Goal: Information Seeking & Learning: Learn about a topic

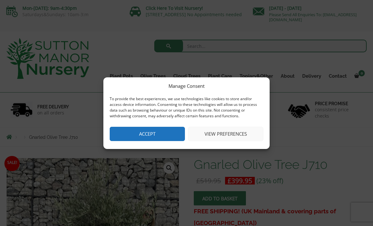
click at [170, 132] on button "Accept" at bounding box center [147, 134] width 75 height 14
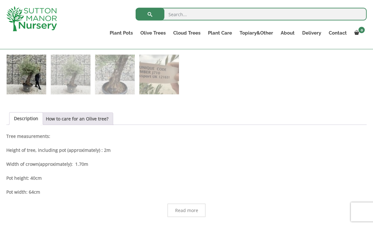
scroll to position [277, 0]
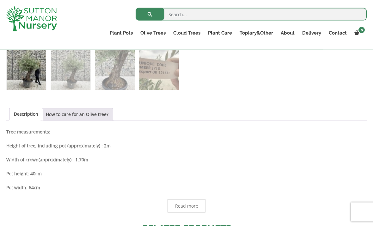
click at [101, 114] on link "How to care for an Olive tree?" at bounding box center [77, 114] width 63 height 12
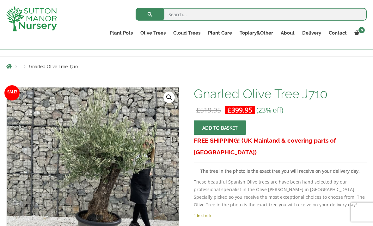
scroll to position [59, 0]
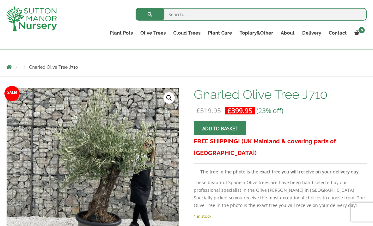
click at [0, 0] on link "Gnarled Olive Trees XXL" at bounding box center [0, 0] width 0 height 0
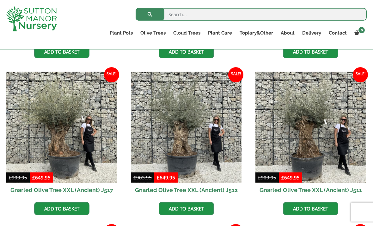
scroll to position [451, 0]
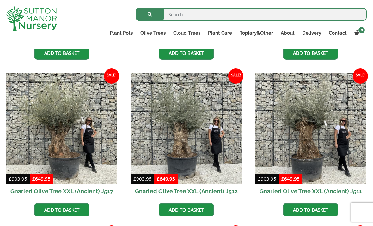
click at [68, 131] on img at bounding box center [61, 128] width 111 height 111
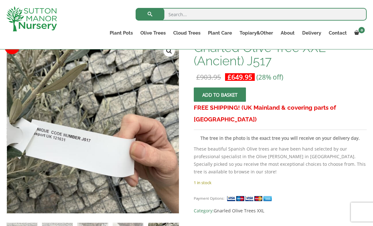
scroll to position [107, 0]
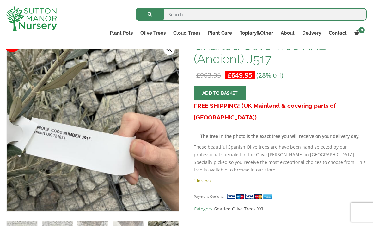
click at [314, 32] on link "Delivery" at bounding box center [312, 32] width 27 height 9
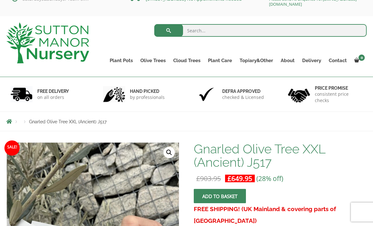
scroll to position [0, 0]
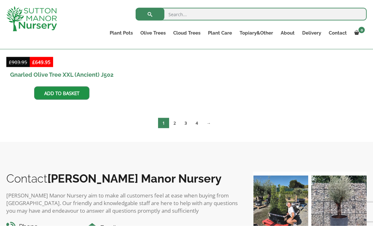
scroll to position [1194, 0]
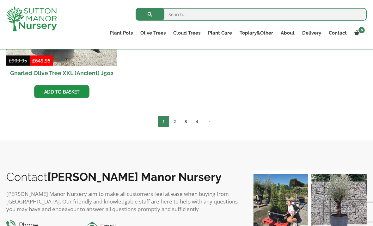
click at [175, 123] on link "2" at bounding box center [174, 121] width 11 height 10
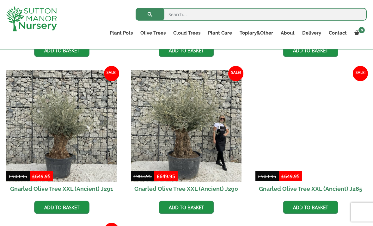
scroll to position [922, 0]
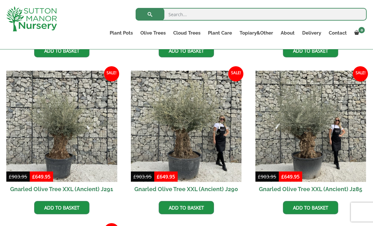
click at [196, 143] on img at bounding box center [186, 126] width 111 height 111
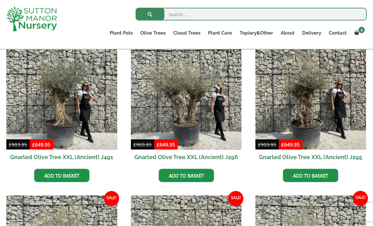
scroll to position [638, 0]
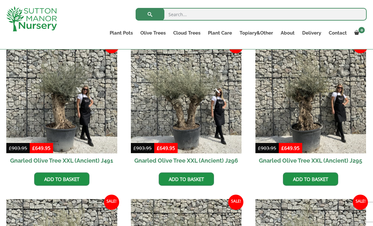
click at [199, 114] on img at bounding box center [186, 97] width 111 height 111
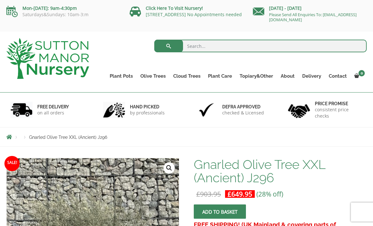
click at [196, 15] on link "[STREET_ADDRESS] No Appointments needed" at bounding box center [194, 14] width 96 height 6
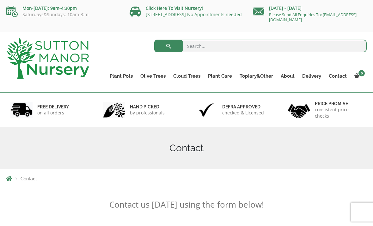
click at [195, 75] on link "Cloud Trees" at bounding box center [187, 75] width 35 height 9
click at [0, 0] on ul "Ilex Crenata Cloud Trees Castlewellan Ligustrum Pom Poms" at bounding box center [0, 0] width 0 height 0
click at [0, 0] on link "Ilex Crenata Cloud Trees" at bounding box center [0, 0] width 0 height 0
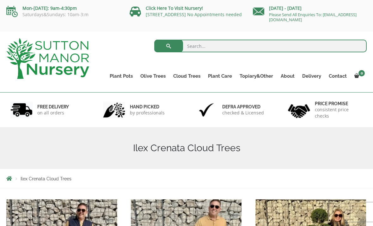
click at [0, 0] on link "Castlewellan" at bounding box center [0, 0] width 0 height 0
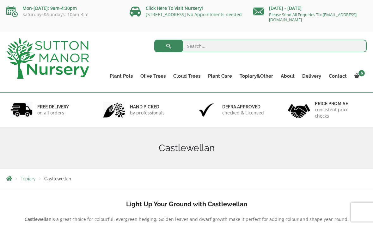
click at [0, 0] on link "Ligustrum Pom Poms" at bounding box center [0, 0] width 0 height 0
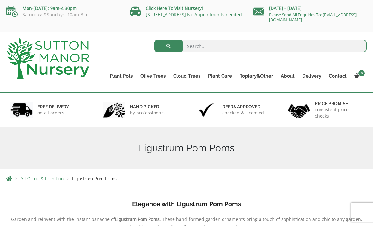
click at [0, 0] on link "Palm Trees" at bounding box center [0, 0] width 0 height 0
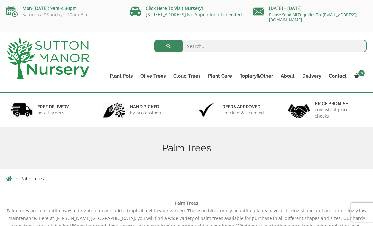
click at [0, 0] on link "Ilex Crenata" at bounding box center [0, 0] width 0 height 0
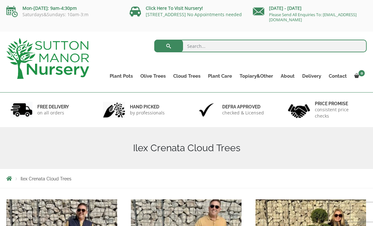
click at [0, 0] on link "Laurus Nobilis Bay Trees" at bounding box center [0, 0] width 0 height 0
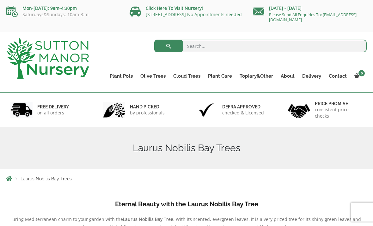
click at [0, 0] on link "Red Robins" at bounding box center [0, 0] width 0 height 0
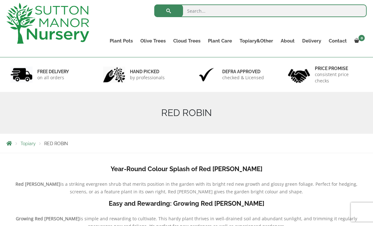
scroll to position [35, 0]
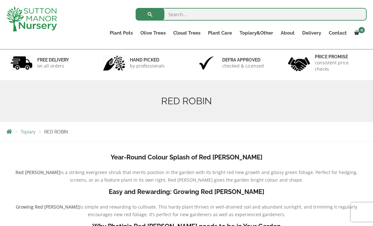
click at [0, 0] on link "Acers" at bounding box center [0, 0] width 0 height 0
